Goal: Find specific page/section

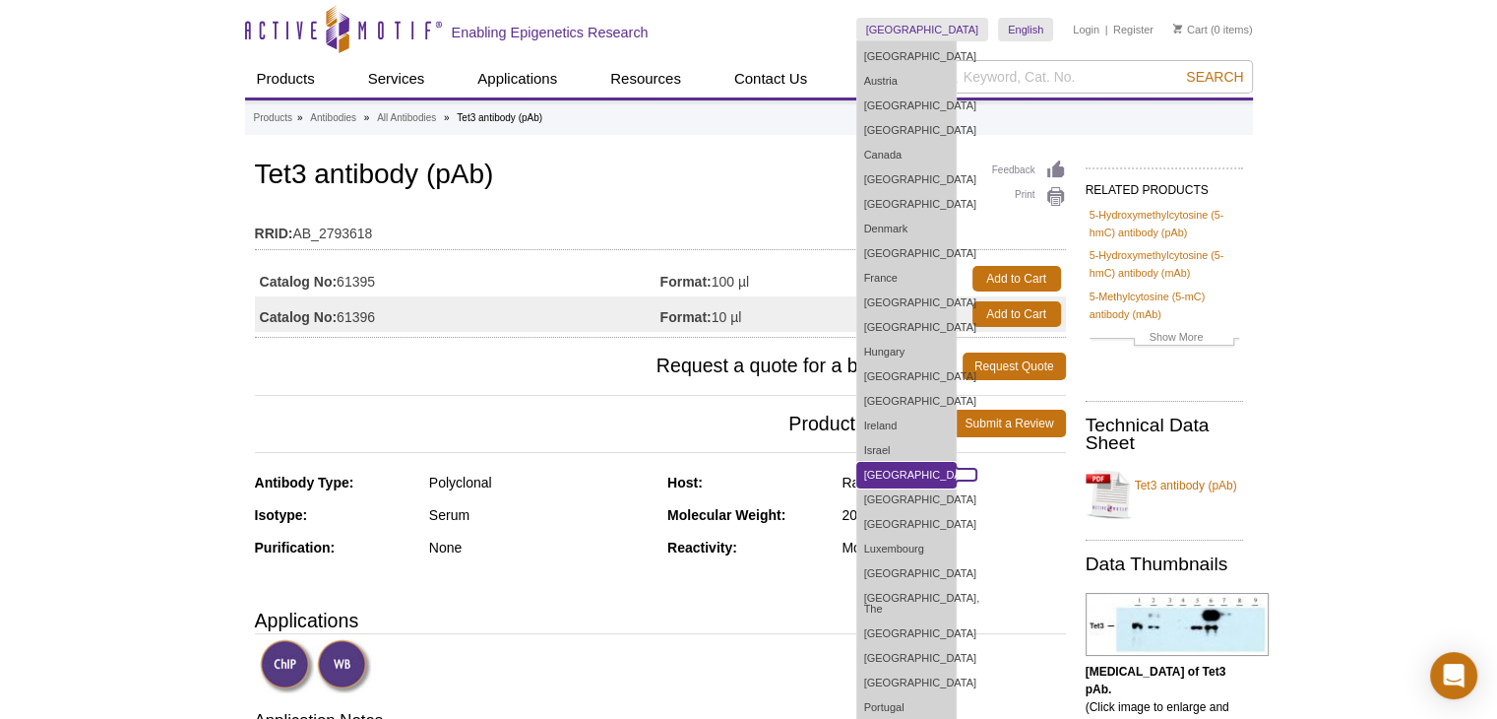
click at [954, 465] on link "[GEOGRAPHIC_DATA]" at bounding box center [906, 475] width 98 height 25
click at [930, 473] on link "[GEOGRAPHIC_DATA]" at bounding box center [906, 475] width 98 height 25
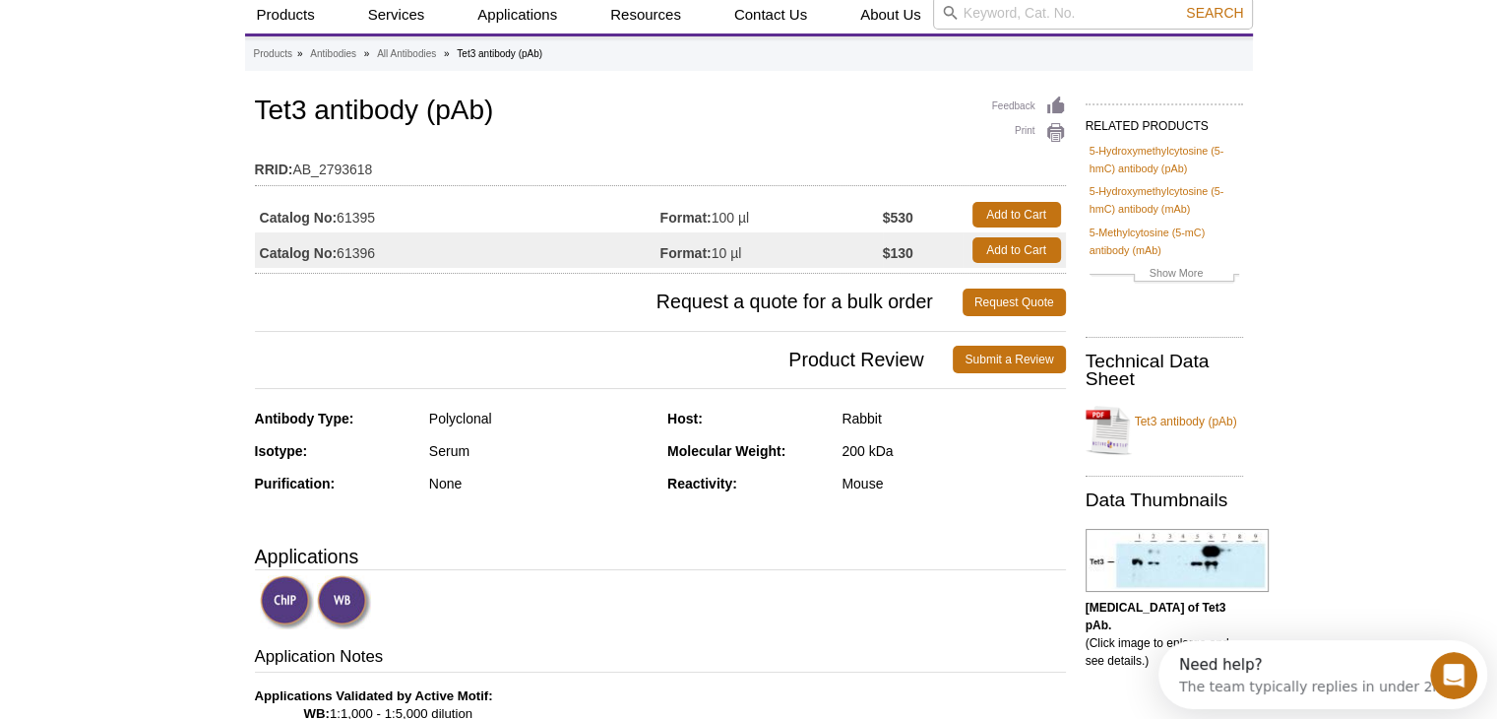
scroll to position [98, 0]
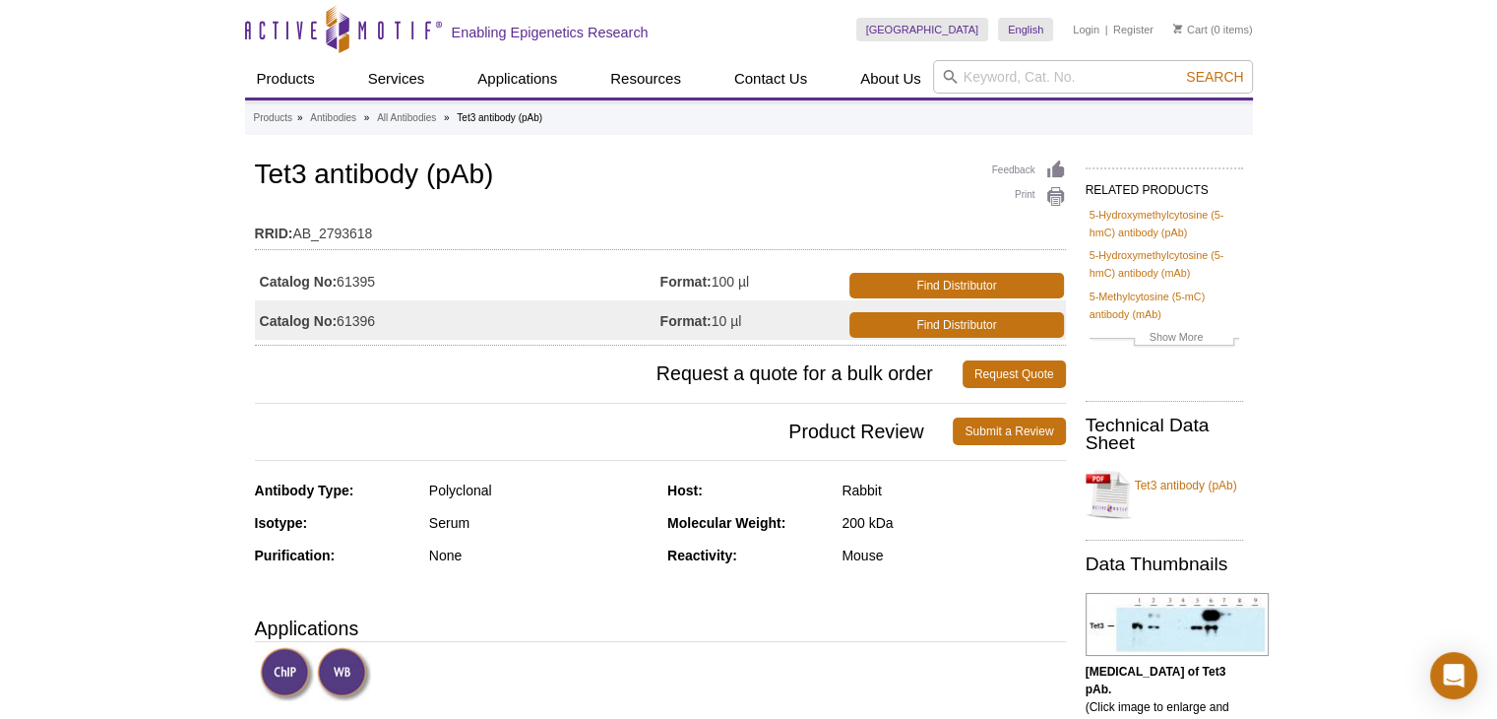
drag, startPoint x: 547, startPoint y: 303, endPoint x: 570, endPoint y: 204, distance: 102.0
click at [570, 204] on div "Feedback Print Tet3 antibody (pAb) RRID: AB_2793618 Catalog No: 61395 Format: 1…" at bounding box center [660, 251] width 811 height 190
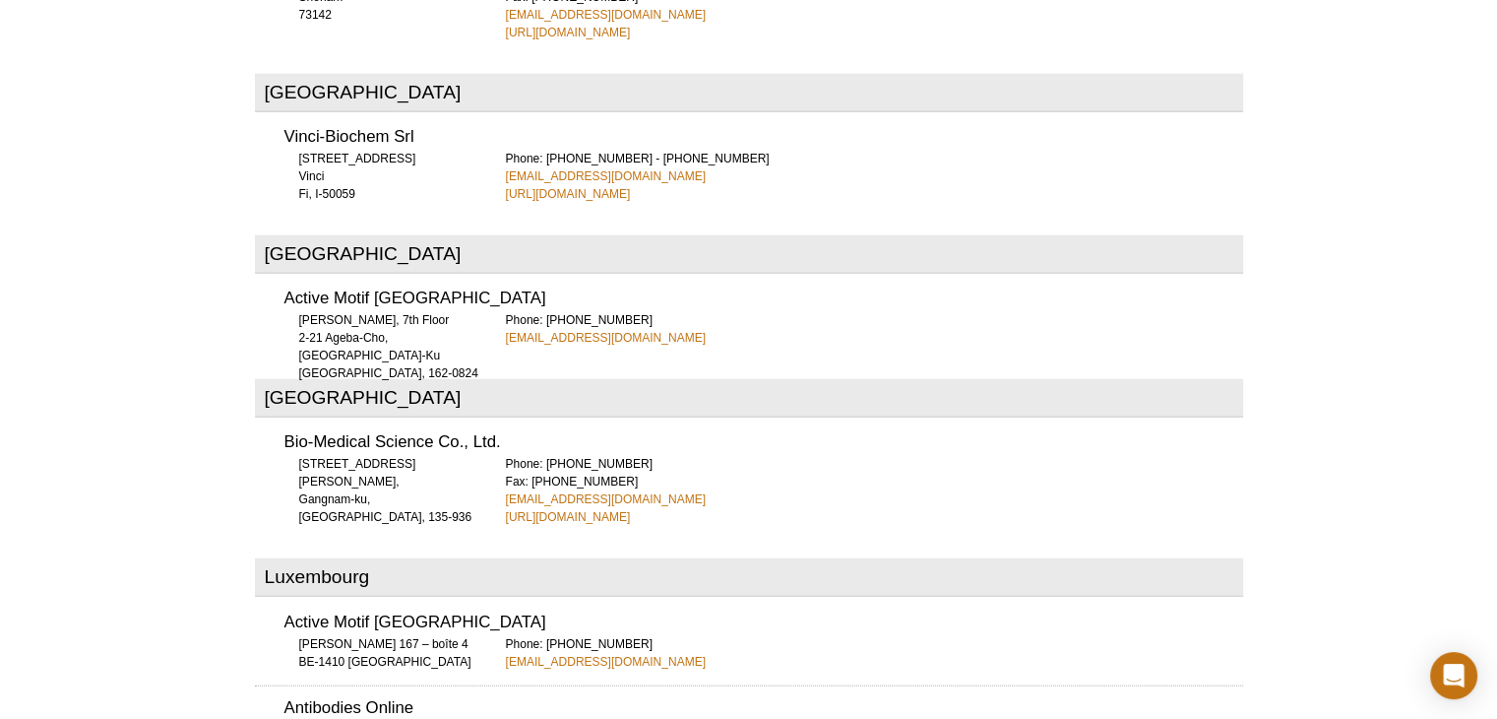
scroll to position [4517, 0]
